Goal: Check status: Check status

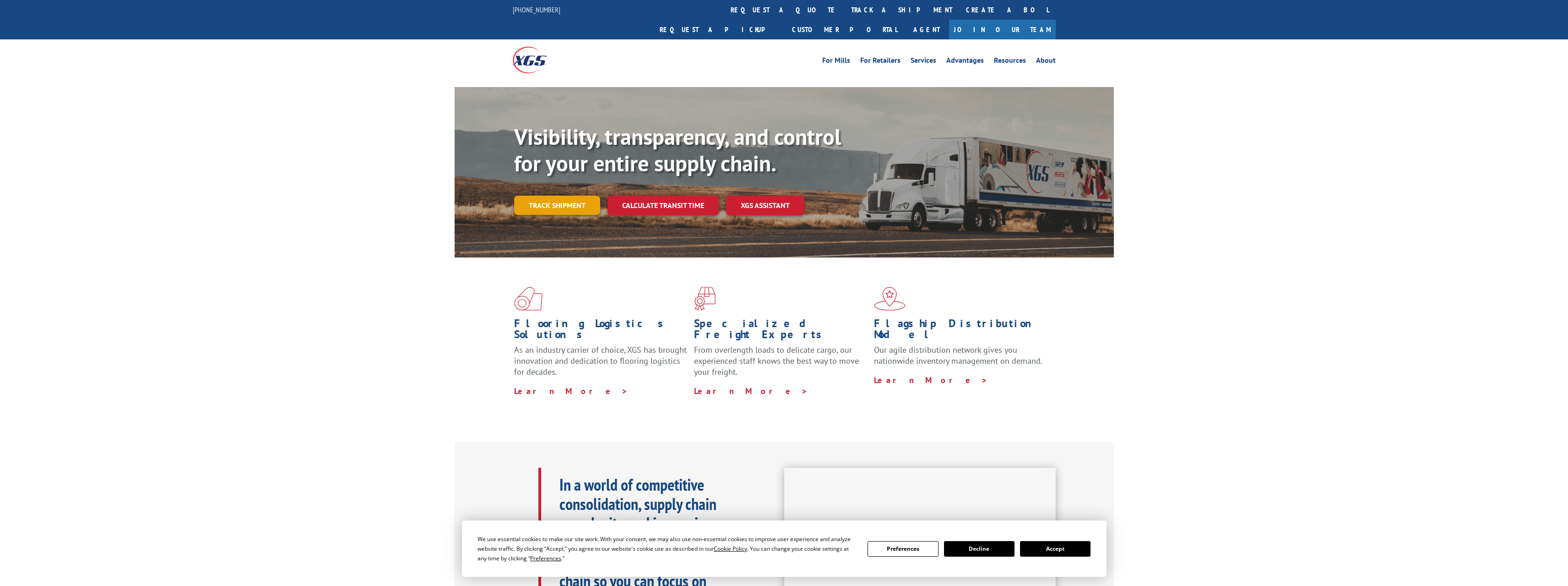
click at [579, 196] on link "Track shipment" at bounding box center [557, 205] width 86 height 19
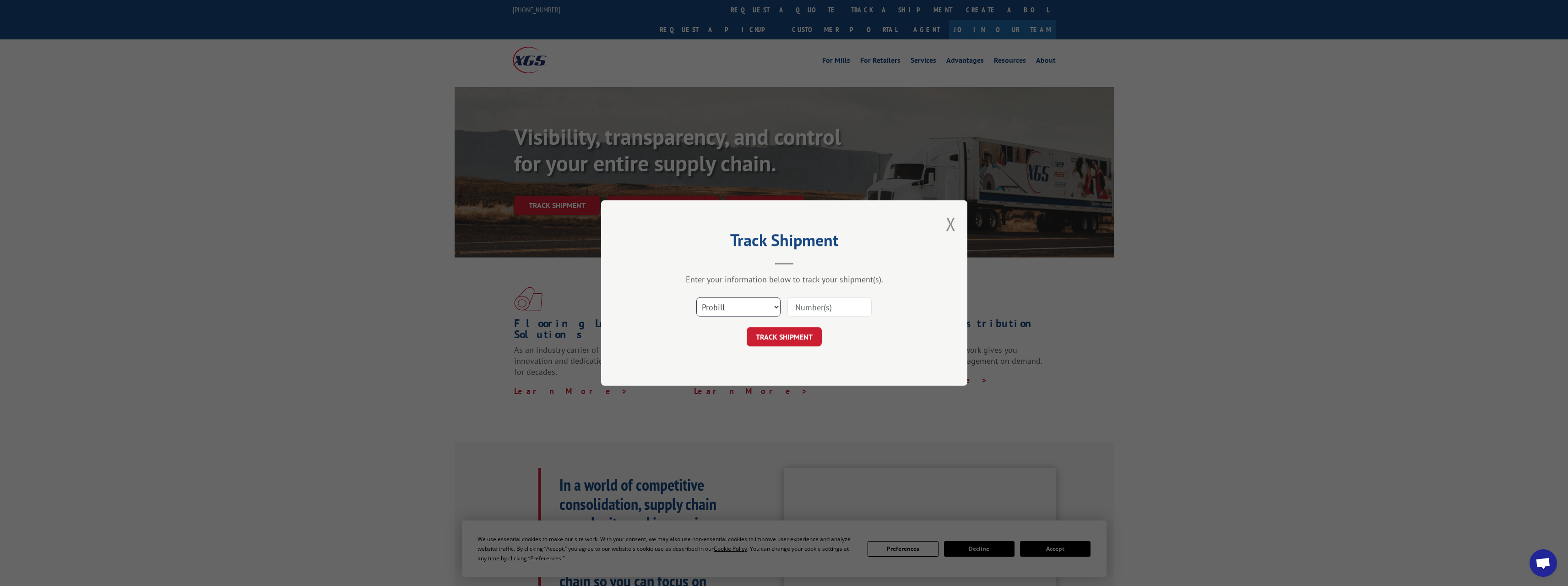
click at [762, 309] on select "Select category... Probill BOL PO" at bounding box center [738, 307] width 84 height 19
select select "bol"
click at [696, 297] on select "Select category... Probill BOL PO" at bounding box center [738, 307] width 84 height 19
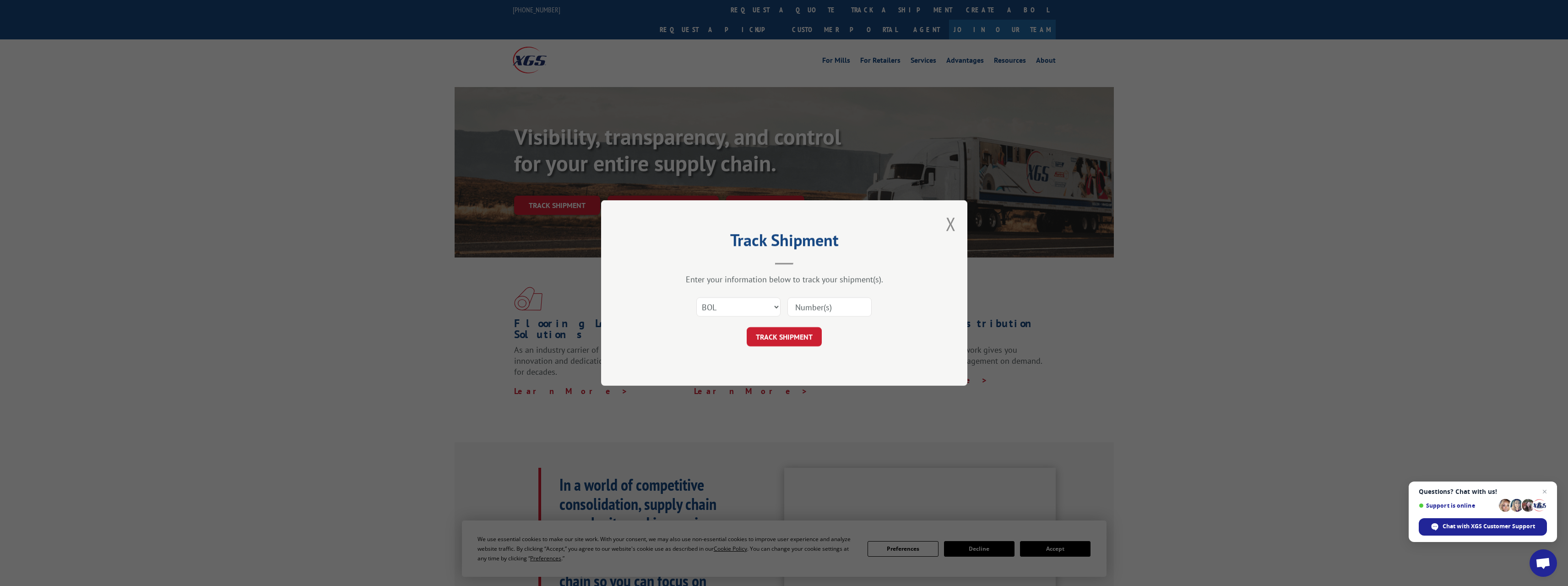
click at [810, 313] on input at bounding box center [830, 307] width 84 height 19
type input "5603955"
click at [799, 337] on button "TRACK SHIPMENT" at bounding box center [784, 337] width 75 height 19
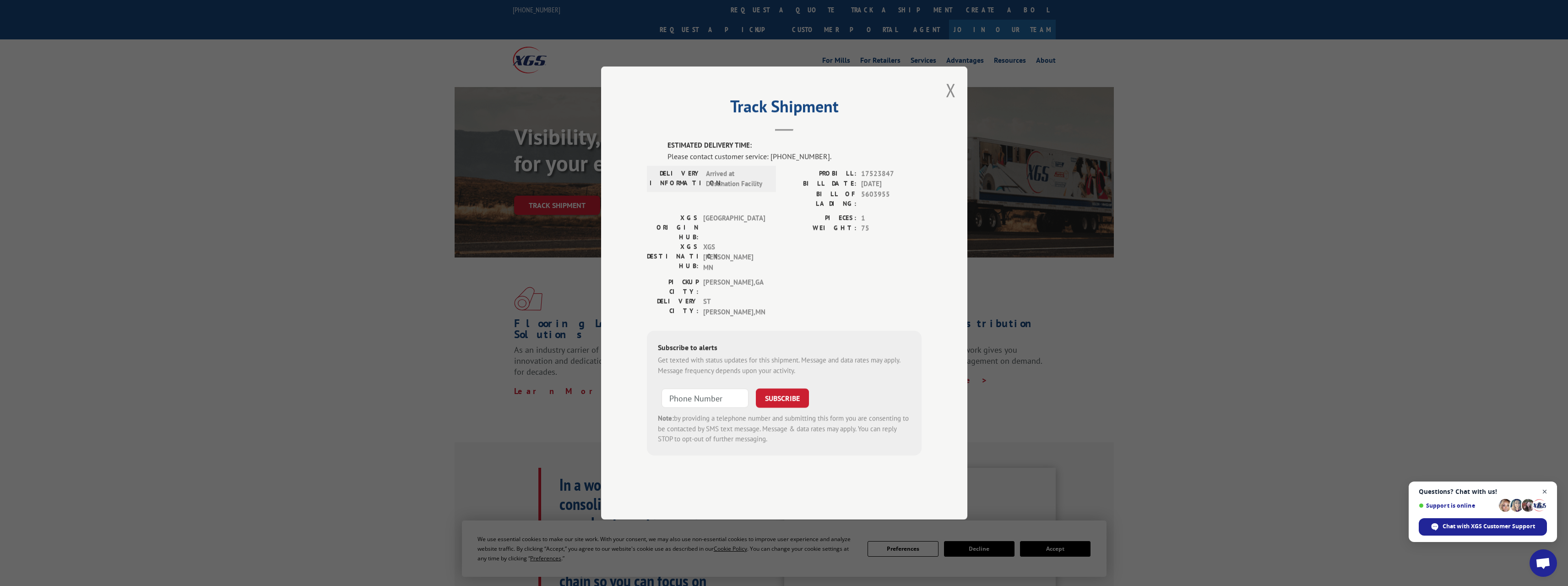
click at [1547, 494] on span "Close chat" at bounding box center [1545, 492] width 12 height 12
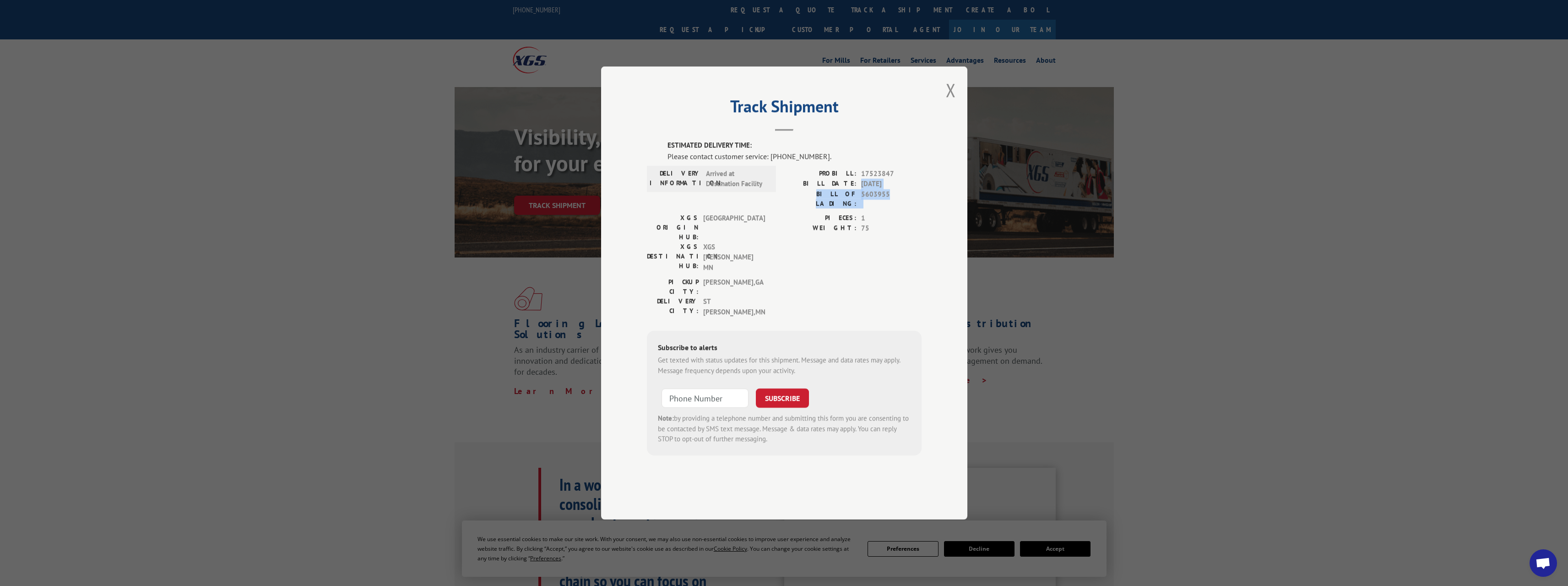
drag, startPoint x: 887, startPoint y: 221, endPoint x: 861, endPoint y: 217, distance: 26.3
click at [861, 208] on div "PROBILL: 17523847 BILL DATE: [DATE] BILL OF LADING: 5603955" at bounding box center [853, 188] width 138 height 40
click at [895, 224] on span "1" at bounding box center [891, 218] width 60 height 10
drag, startPoint x: 873, startPoint y: 224, endPoint x: 880, endPoint y: 225, distance: 7.1
click at [880, 208] on span "5603955" at bounding box center [891, 199] width 60 height 19
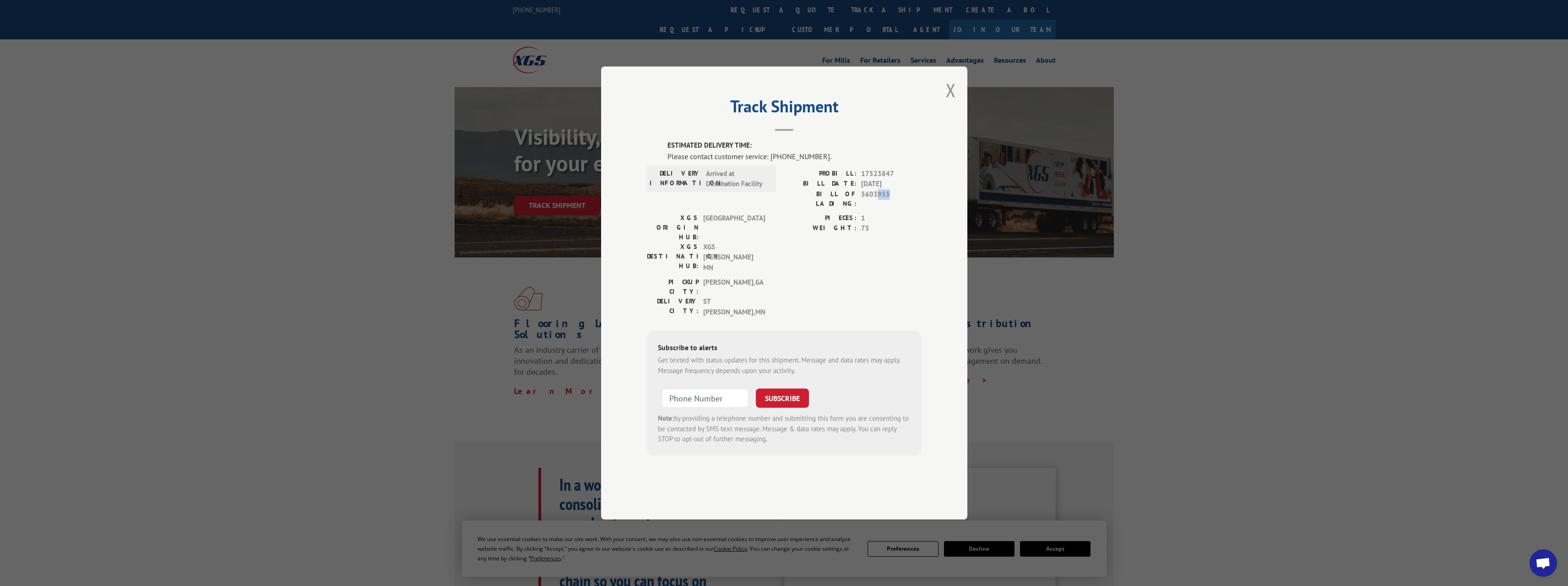
drag, startPoint x: 889, startPoint y: 227, endPoint x: 876, endPoint y: 231, distance: 13.6
click at [877, 208] on span "5603955" at bounding box center [891, 199] width 60 height 19
click at [875, 224] on span "1" at bounding box center [891, 218] width 60 height 10
click at [438, 429] on div "Track Shipment ESTIMATED DELIVERY TIME: Please contact customer service: [PHONE…" at bounding box center [784, 293] width 1568 height 586
